Goal: Task Accomplishment & Management: Use online tool/utility

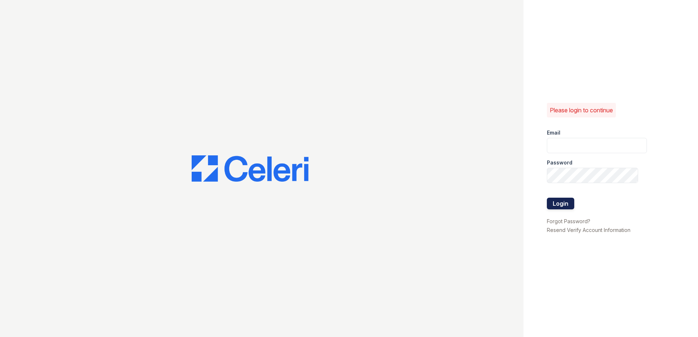
type input "[EMAIL_ADDRESS][DOMAIN_NAME]"
click at [563, 205] on button "Login" at bounding box center [560, 204] width 27 height 12
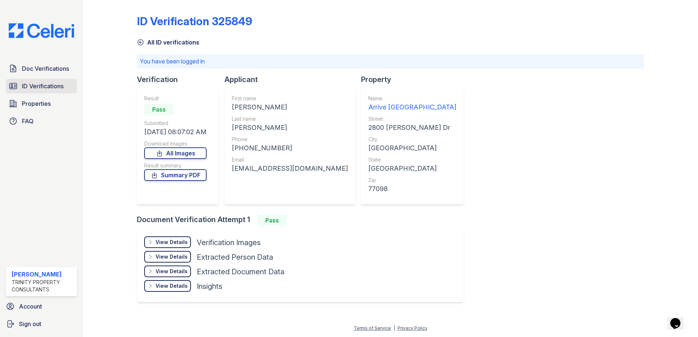
click at [59, 91] on span "ID Verifications" at bounding box center [43, 86] width 42 height 9
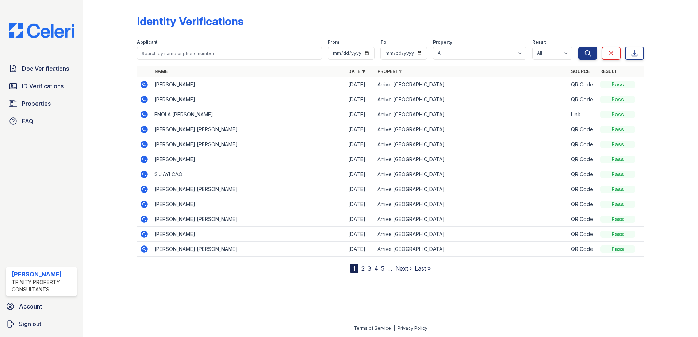
click at [56, 76] on div "Doc Verifications ID Verifications Properties FAQ" at bounding box center [41, 94] width 77 height 67
drag, startPoint x: 56, startPoint y: 76, endPoint x: 56, endPoint y: 68, distance: 8.4
click at [56, 68] on span "Doc Verifications" at bounding box center [45, 68] width 47 height 9
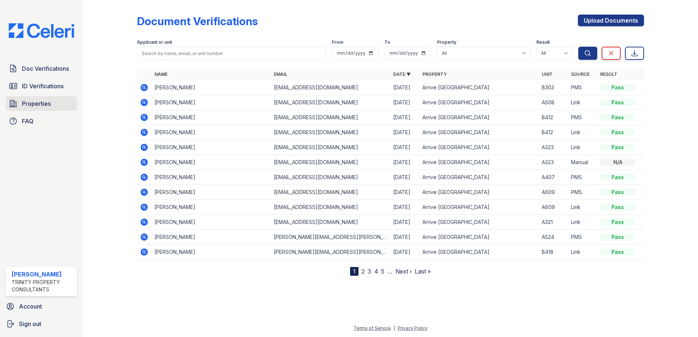
drag, startPoint x: 37, startPoint y: 106, endPoint x: 43, endPoint y: 106, distance: 6.6
click at [37, 106] on span "Properties" at bounding box center [36, 103] width 29 height 9
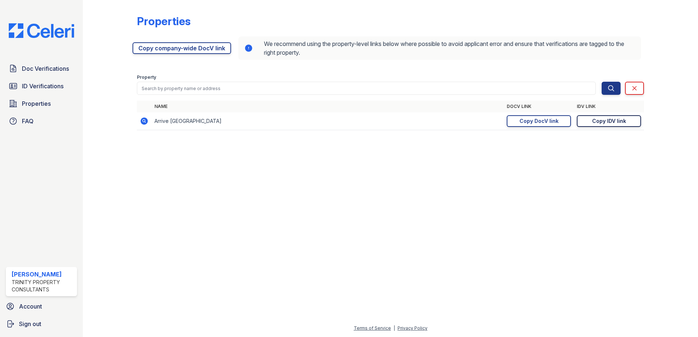
click at [607, 122] on div "Copy IDV link" at bounding box center [609, 121] width 34 height 7
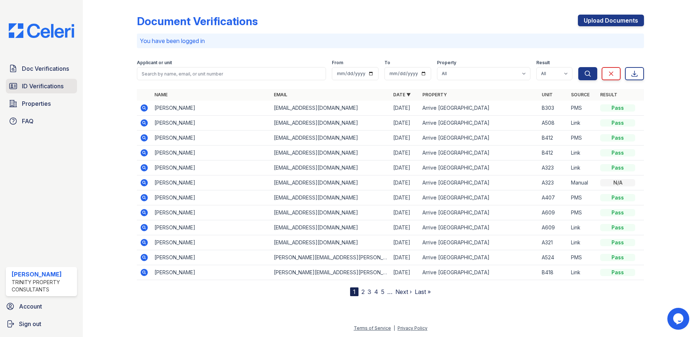
click at [47, 88] on span "ID Verifications" at bounding box center [43, 86] width 42 height 9
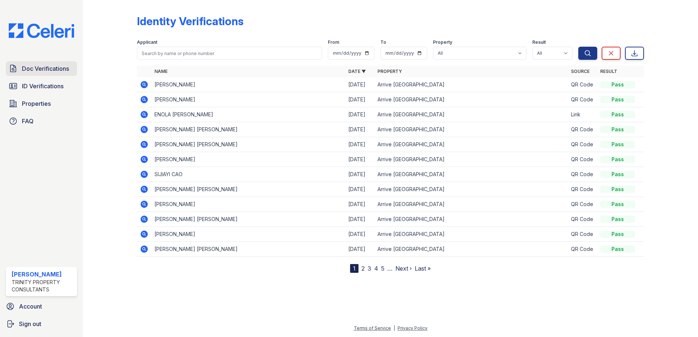
click at [41, 68] on span "Doc Verifications" at bounding box center [45, 68] width 47 height 9
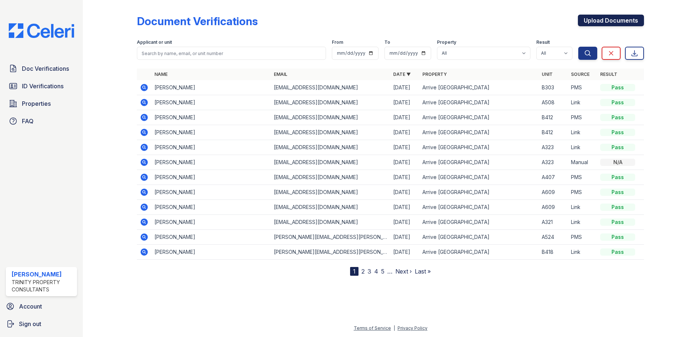
click at [602, 23] on link "Upload Documents" at bounding box center [611, 21] width 66 height 12
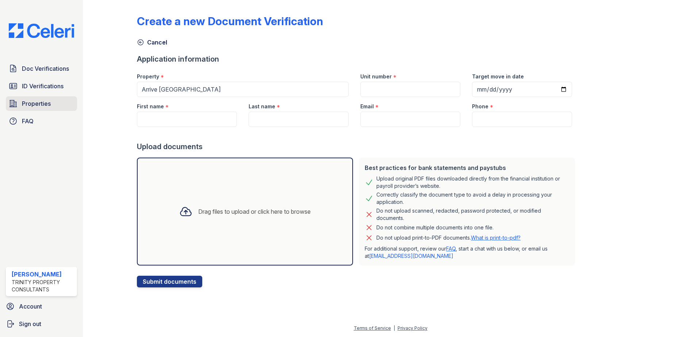
click at [26, 109] on link "Properties" at bounding box center [41, 103] width 71 height 15
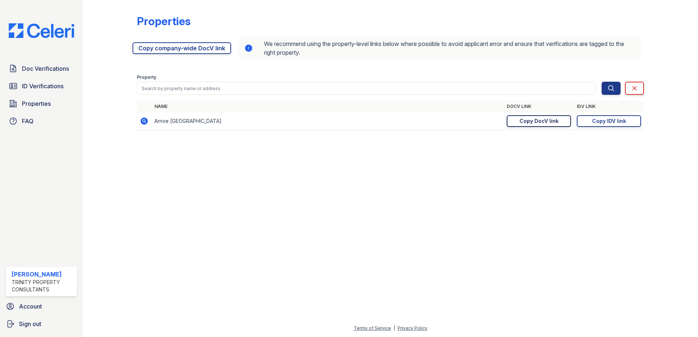
click at [520, 123] on div "Copy DocV link" at bounding box center [539, 121] width 39 height 7
